Goal: Transaction & Acquisition: Obtain resource

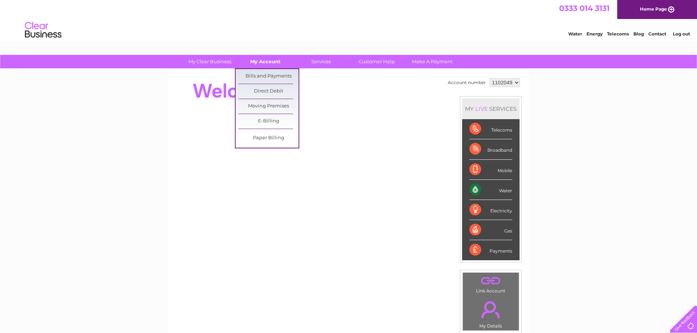
click at [259, 57] on link "My Account" at bounding box center [265, 62] width 60 height 14
click at [258, 74] on link "Bills and Payments" at bounding box center [268, 76] width 60 height 15
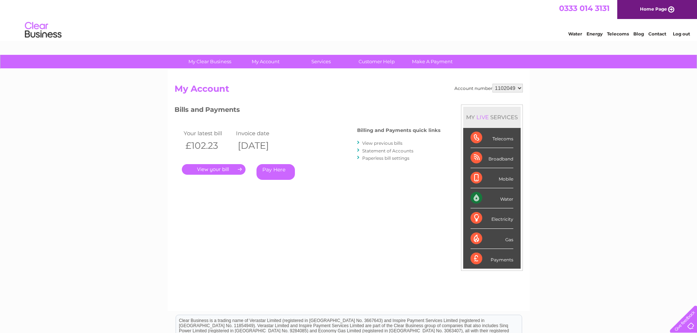
drag, startPoint x: 221, startPoint y: 170, endPoint x: 224, endPoint y: 173, distance: 3.9
click at [221, 170] on link "." at bounding box center [214, 169] width 64 height 11
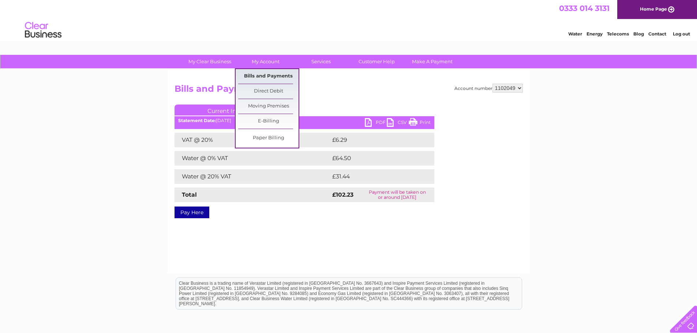
click at [274, 76] on link "Bills and Payments" at bounding box center [268, 76] width 60 height 15
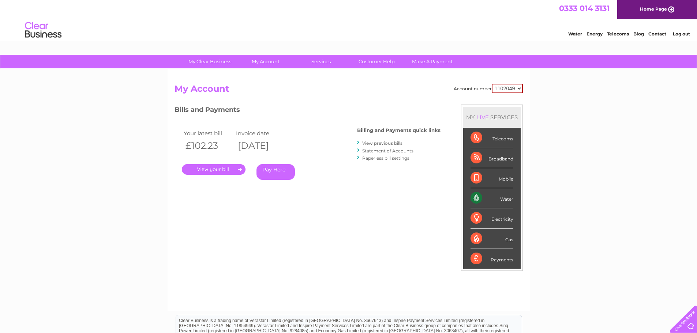
click at [216, 167] on link "." at bounding box center [214, 169] width 64 height 11
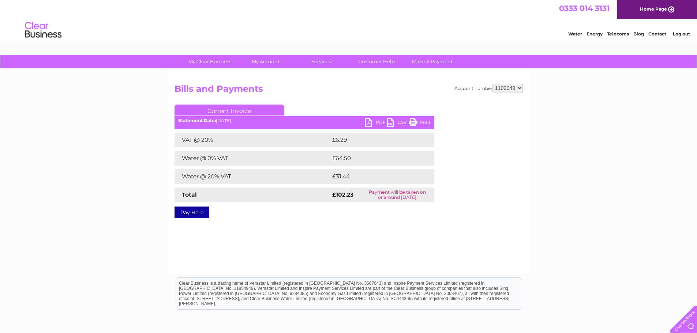
click at [515, 86] on select "1102049" at bounding box center [508, 88] width 30 height 9
click at [344, 225] on div "Account number 1102049 Bills and Payments Current Invoice PDF CSV Print VAT @ 2…" at bounding box center [349, 171] width 362 height 205
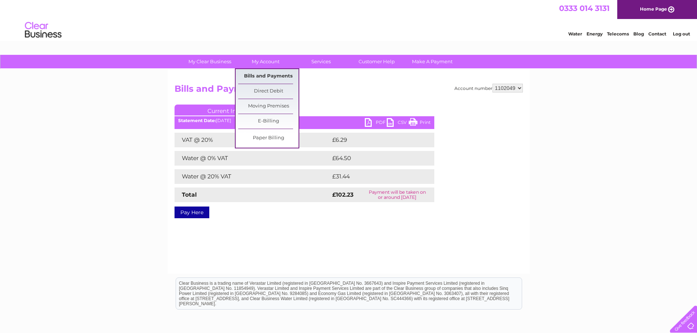
click at [262, 75] on link "Bills and Payments" at bounding box center [268, 76] width 60 height 15
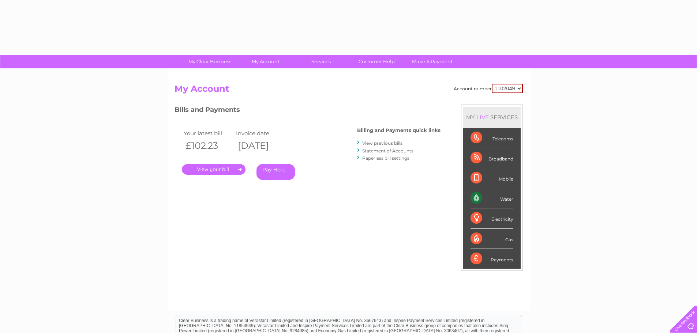
click at [283, 78] on div "Account number 1102049 My Account MY LIVE SERVICES Telecoms Broadband Mobile Wa…" at bounding box center [349, 190] width 362 height 242
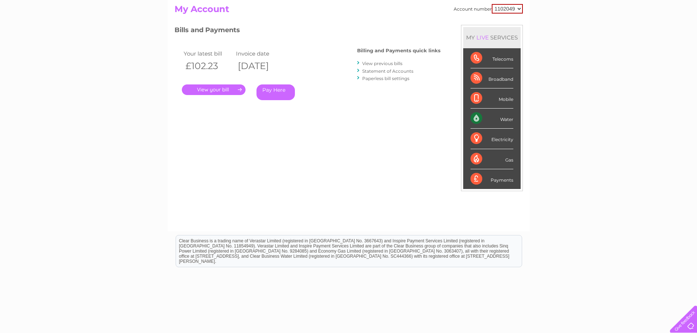
scroll to position [36, 0]
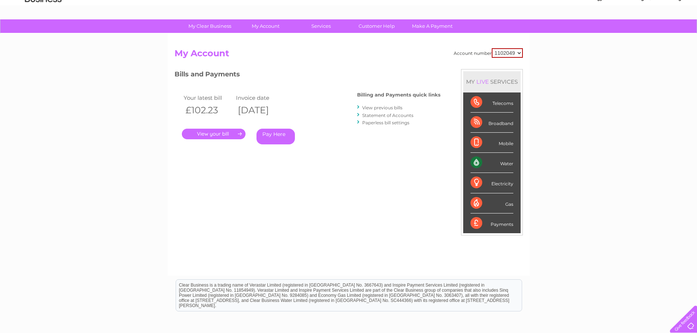
click at [381, 106] on link "View previous bills" at bounding box center [382, 107] width 40 height 5
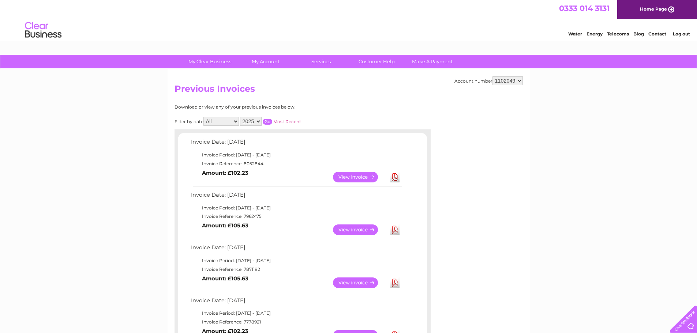
click at [354, 228] on link "View" at bounding box center [360, 230] width 54 height 11
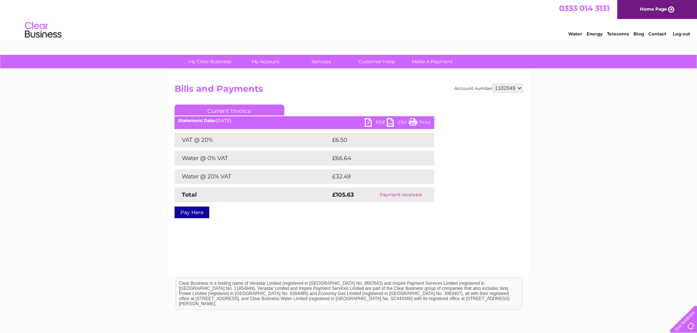
click at [374, 120] on link "PDF" at bounding box center [376, 123] width 22 height 11
